Goal: Task Accomplishment & Management: Complete application form

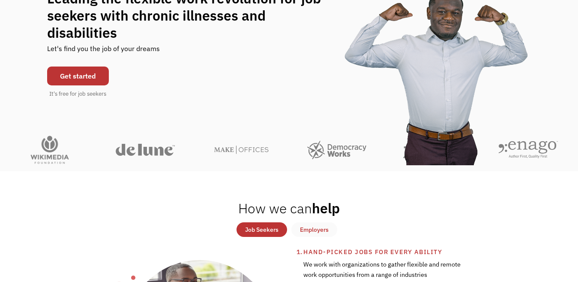
scroll to position [86, 0]
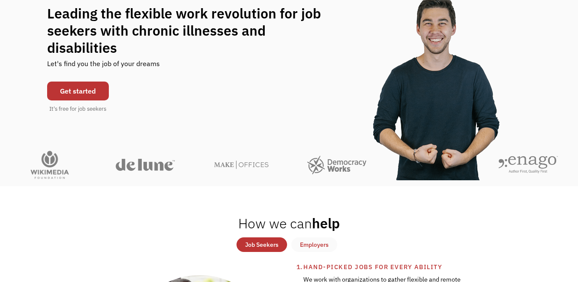
click at [73, 90] on link "Get started" at bounding box center [78, 90] width 62 height 19
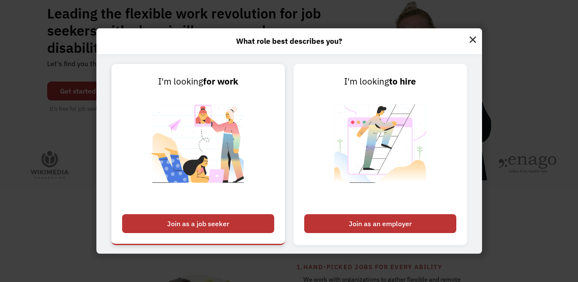
click at [226, 224] on div "Join as a job seeker" at bounding box center [198, 223] width 152 height 19
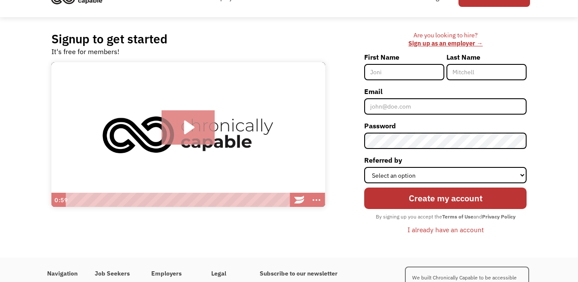
click at [185, 118] on icon "Play Video: Introducing Chronically Capable" at bounding box center [189, 127] width 54 height 34
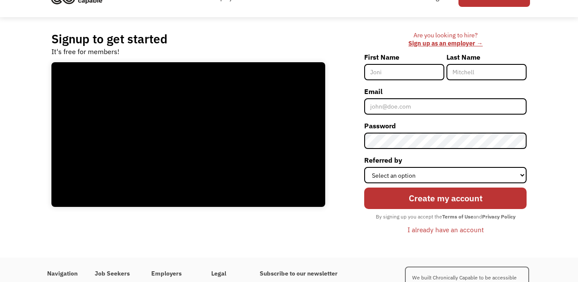
click at [374, 72] on input "First Name" at bounding box center [404, 72] width 80 height 16
type input "Elyse"
type input "Melling"
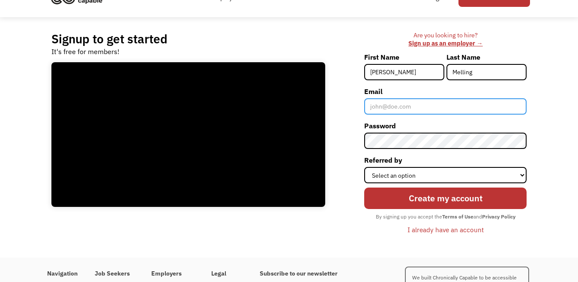
click at [409, 108] on input "Email" at bounding box center [445, 106] width 162 height 16
type input "elysemelling@gmail.com"
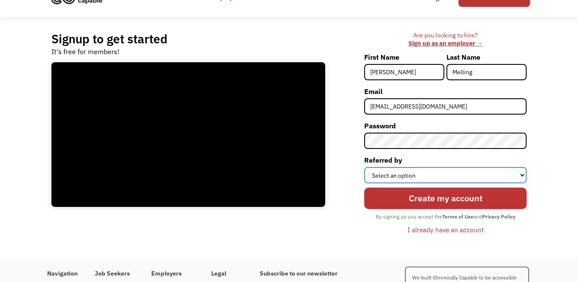
click at [393, 172] on select "Select an option Instagram Facebook Twitter Search Engine News Article Word of …" at bounding box center [445, 175] width 162 height 16
select select "Search Engine"
click at [364, 167] on select "Select an option Instagram Facebook Twitter Search Engine News Article Word of …" at bounding box center [445, 175] width 162 height 16
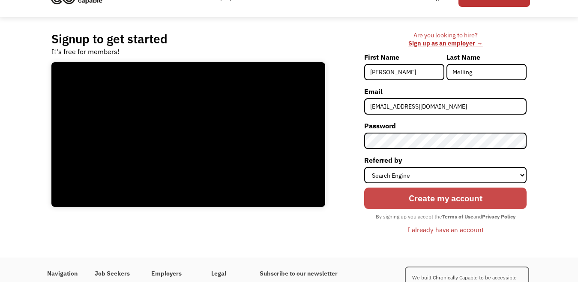
click at [419, 201] on input "Create my account" at bounding box center [445, 197] width 162 height 21
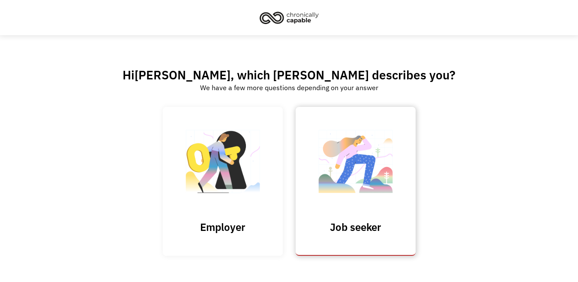
click at [367, 203] on img at bounding box center [356, 166] width 86 height 84
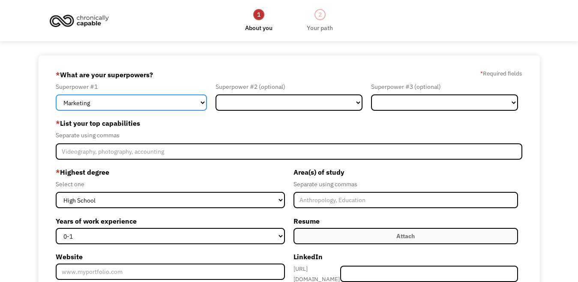
click at [197, 102] on select "Marketing Human Resources Finance Technology Operations Sales Industrial & Manu…" at bounding box center [131, 102] width 151 height 16
select select "Science & Education"
click at [56, 94] on select "Marketing Human Resources Finance Technology Operations Sales Industrial & Manu…" at bounding box center [131, 102] width 151 height 16
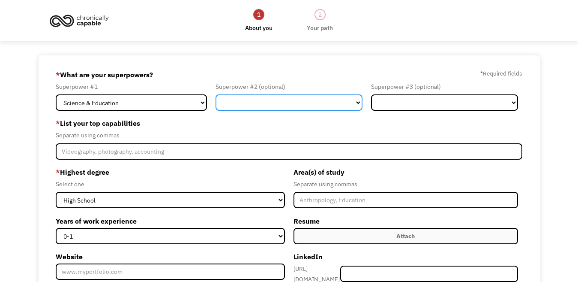
click at [265, 102] on select "Marketing Human Resources Finance Technology Operations Sales Industrial & Manu…" at bounding box center [289, 102] width 147 height 16
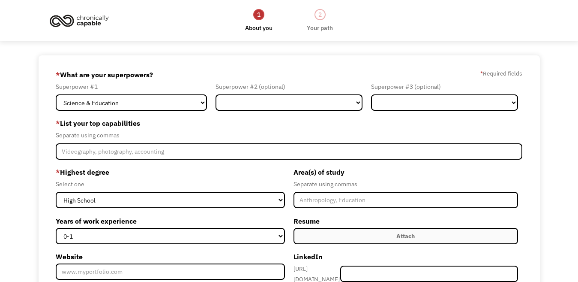
click at [186, 128] on label "* List your top capabilities" at bounding box center [289, 123] width 467 height 14
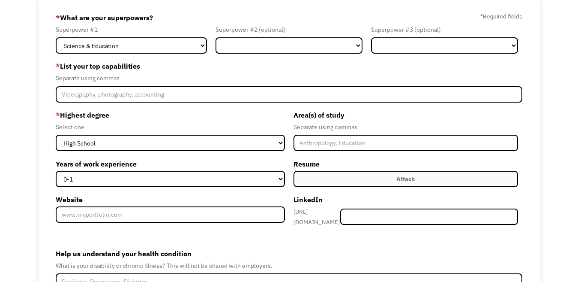
scroll to position [43, 0]
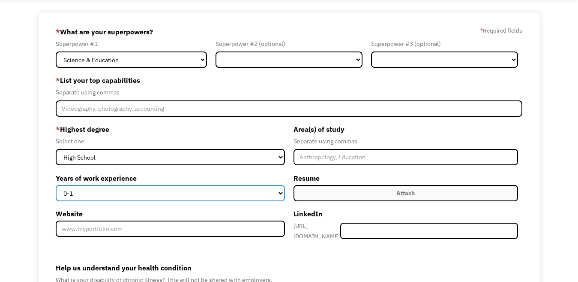
click at [267, 194] on select "0-1 2-4 5-10 11-15 15+" at bounding box center [170, 193] width 229 height 16
select select "5-10"
click at [56, 185] on select "0-1 2-4 5-10 11-15 15+" at bounding box center [170, 193] width 229 height 16
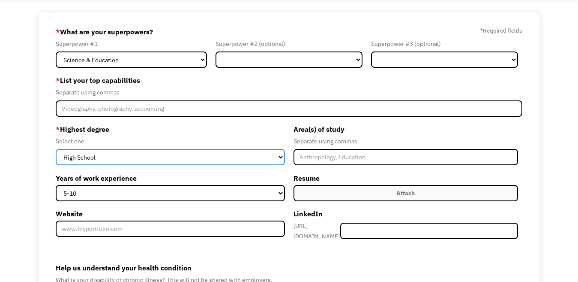
click at [128, 156] on select "High School Associates Bachelors Master's PhD" at bounding box center [170, 157] width 229 height 16
select select "bachelors"
click at [56, 149] on select "High School Associates Bachelors Master's PhD" at bounding box center [170, 157] width 229 height 16
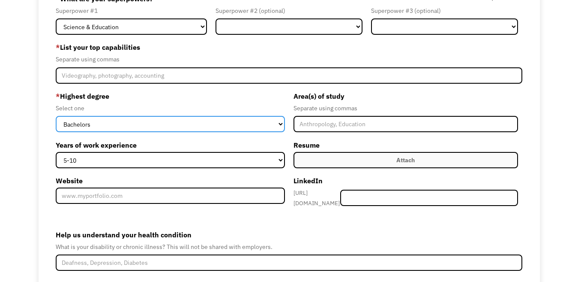
scroll to position [86, 0]
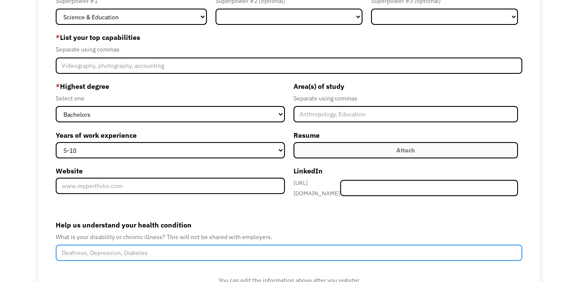
click at [137, 249] on input "Help us understand your health condition" at bounding box center [289, 252] width 467 height 16
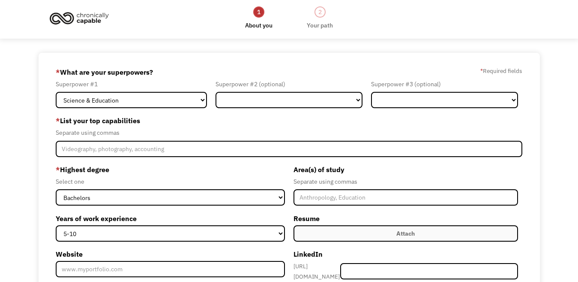
scroll to position [0, 0]
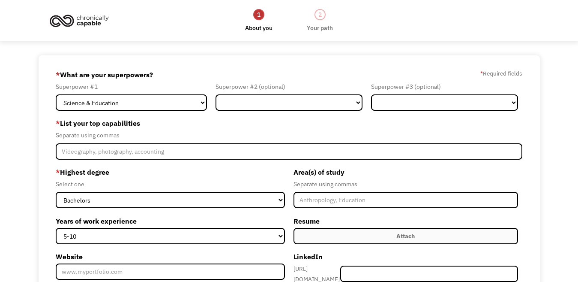
type input "Crohns Disease"
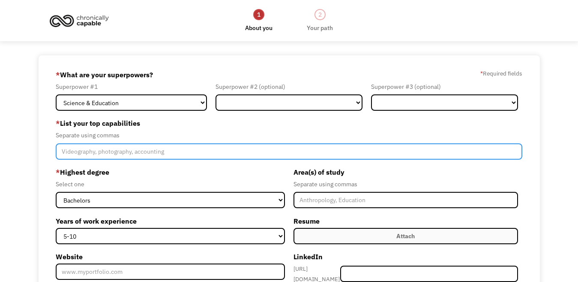
click at [173, 150] on input "Member-Create-Step1" at bounding box center [289, 151] width 467 height 16
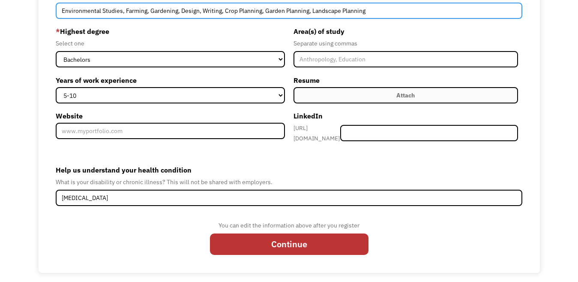
scroll to position [141, 0]
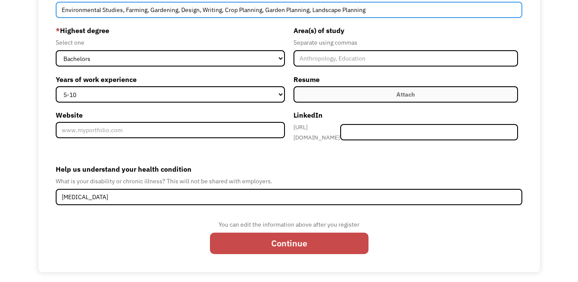
type input "Environmental Studies, Farming, Gardening, Design, Writing, Crop Planning, Gard…"
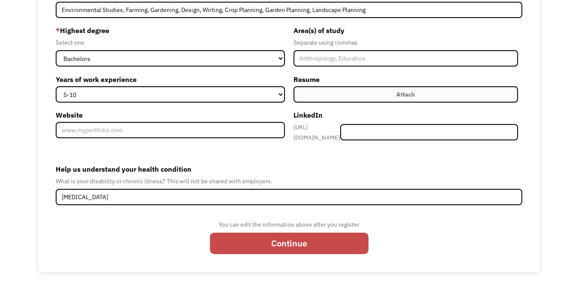
click at [285, 238] on input "Continue" at bounding box center [289, 242] width 159 height 21
type input "Please wait..."
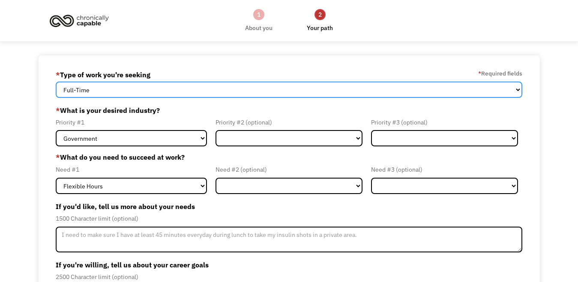
click at [166, 90] on select "Full-Time Part-Time Both Full-Time and Part-Time" at bounding box center [289, 89] width 467 height 16
select select "Both Full-Time and Part-Time"
click at [56, 81] on select "Full-Time Part-Time Both Full-Time and Part-Time" at bounding box center [289, 89] width 467 height 16
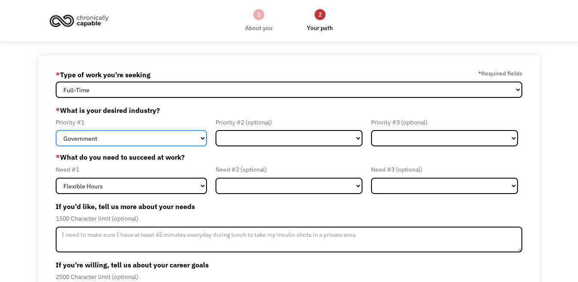
click at [163, 139] on select "Government Finance & Insurance Health & Social Care Tech & Engineering Creative…" at bounding box center [131, 138] width 151 height 16
select select "Creative & Design"
click at [56, 130] on select "Government Finance & Insurance Health & Social Care Tech & Engineering Creative…" at bounding box center [131, 138] width 151 height 16
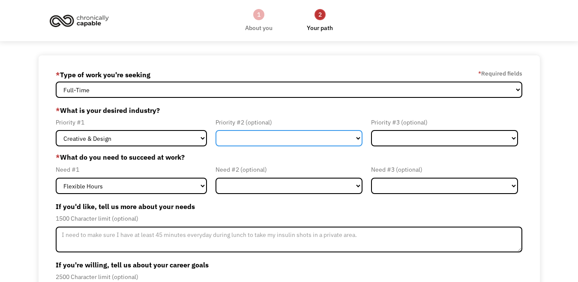
click at [258, 142] on select "Government Finance & Insurance Health & Social Care Tech & Engineering Creative…" at bounding box center [289, 138] width 147 height 16
select select "Other"
click at [216, 130] on select "Government Finance & Insurance Health & Social Care Tech & Engineering Creative…" at bounding box center [289, 138] width 147 height 16
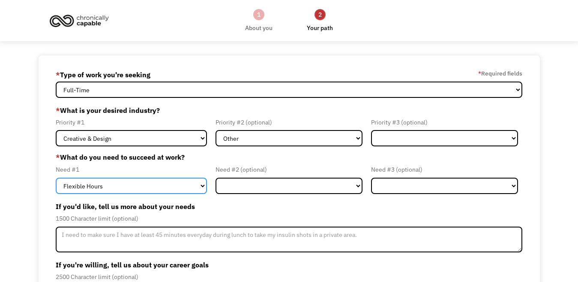
click at [128, 186] on select "Flexible Hours Remote Work Service Animal On-site Accommodations Visual Support…" at bounding box center [131, 185] width 151 height 16
select select "Remote Work"
click at [56, 177] on select "Flexible Hours Remote Work Service Animal On-site Accommodations Visual Support…" at bounding box center [131, 185] width 151 height 16
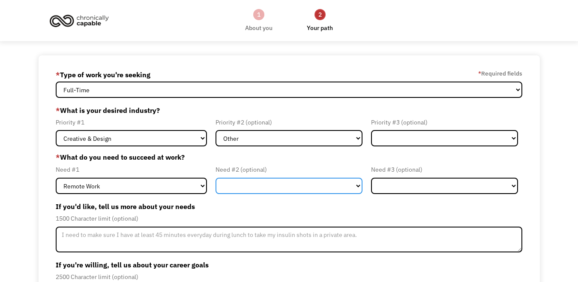
click at [256, 185] on select "Flexible Hours Remote Work Service Animal On-site Accommodations Visual Support…" at bounding box center [289, 185] width 147 height 16
select select "Flexible Hours"
click at [216, 177] on select "Flexible Hours Remote Work Service Animal On-site Accommodations Visual Support…" at bounding box center [289, 185] width 147 height 16
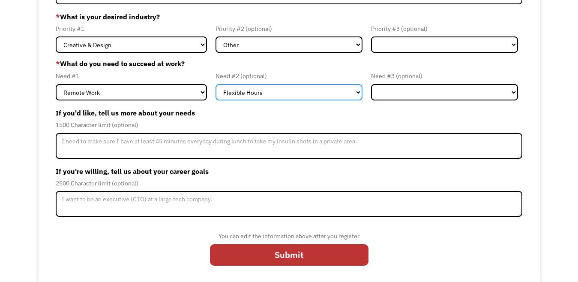
scroll to position [95, 0]
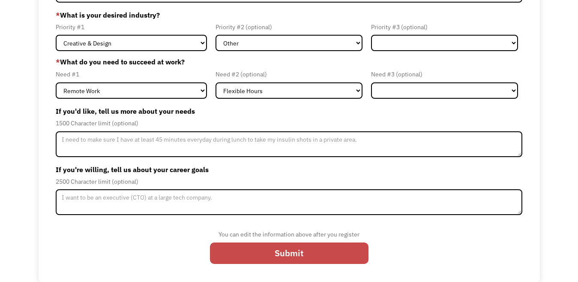
click at [275, 258] on input "Submit" at bounding box center [289, 252] width 159 height 21
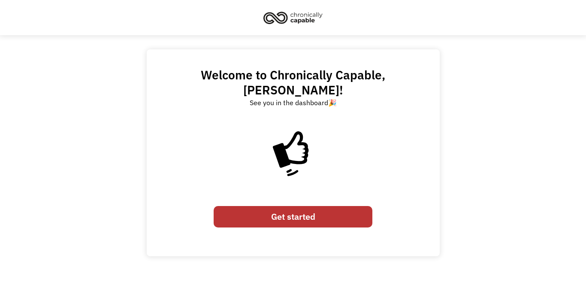
click at [302, 113] on icon at bounding box center [293, 156] width 86 height 86
click at [302, 206] on link "Get started" at bounding box center [293, 216] width 159 height 21
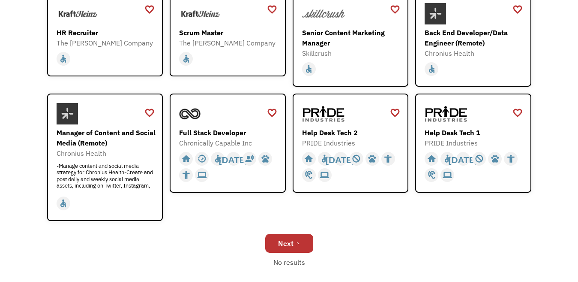
scroll to position [257, 0]
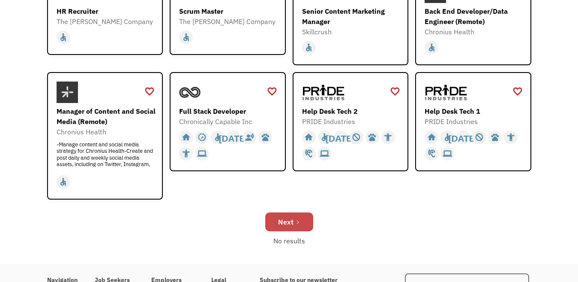
click at [290, 222] on div "Next" at bounding box center [285, 222] width 15 height 10
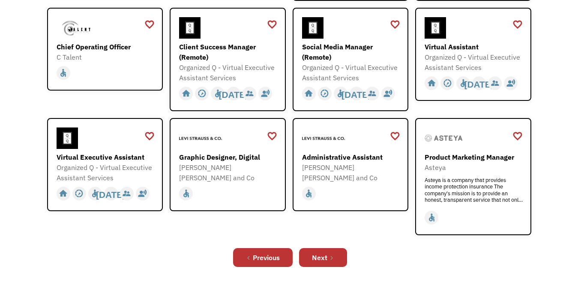
scroll to position [257, 0]
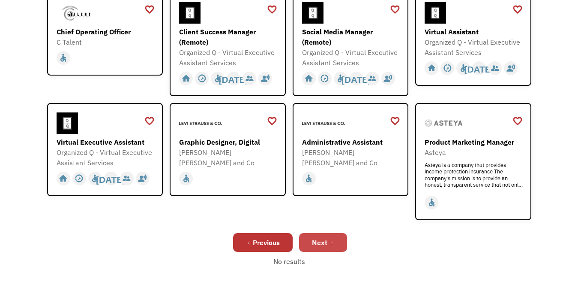
click at [317, 241] on div "Next" at bounding box center [319, 242] width 15 height 10
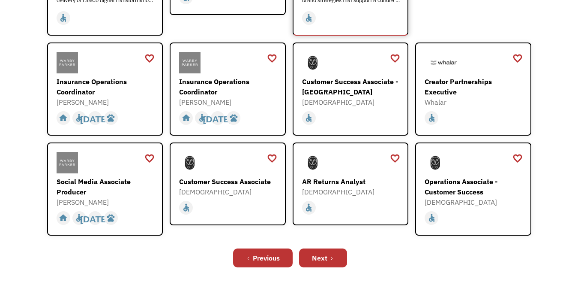
scroll to position [257, 0]
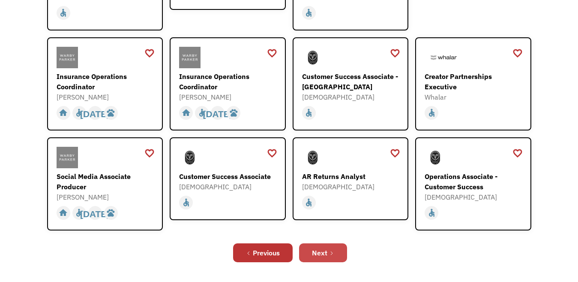
click at [321, 247] on div "Next" at bounding box center [319, 252] width 15 height 10
